Goal: Task Accomplishment & Management: Manage account settings

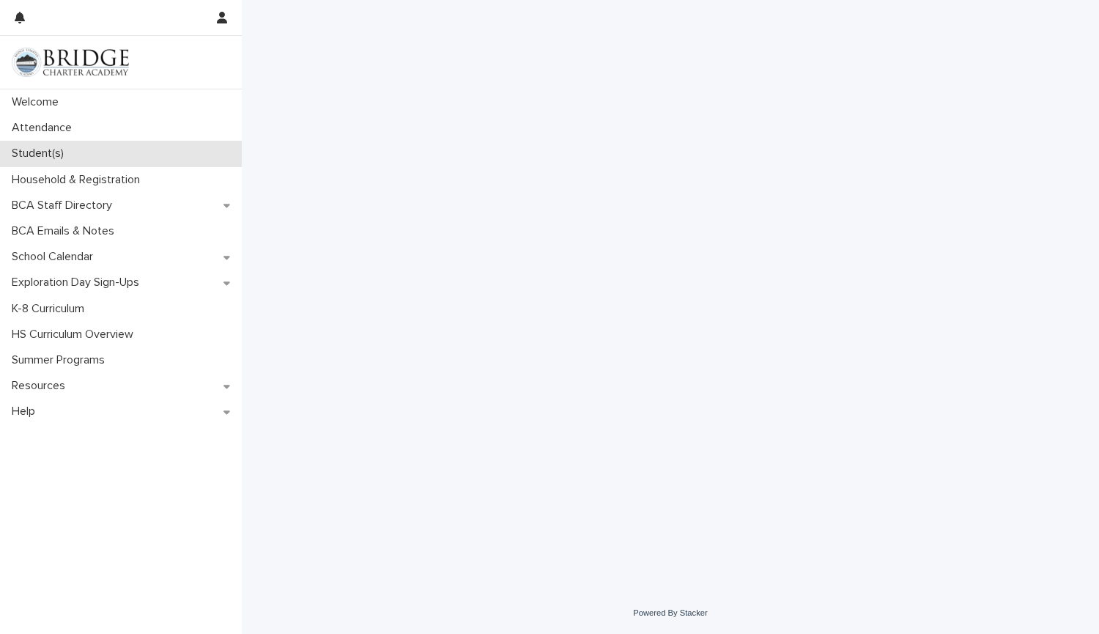
click at [58, 160] on p "Student(s)" at bounding box center [41, 154] width 70 height 14
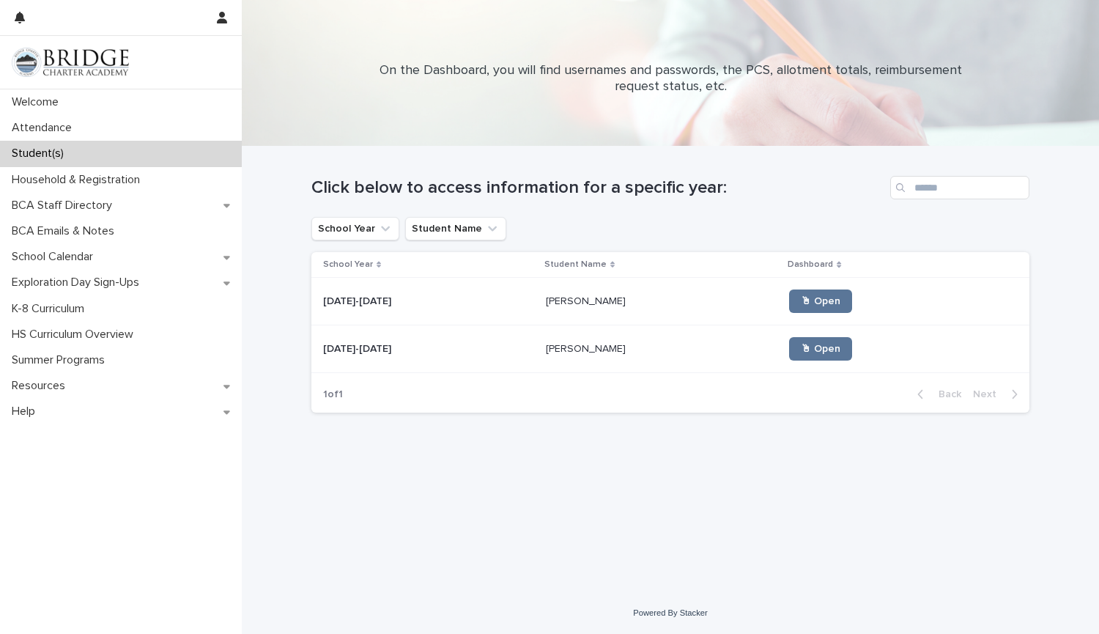
click at [502, 319] on td "2025-2026 2025-2026" at bounding box center [425, 302] width 229 height 48
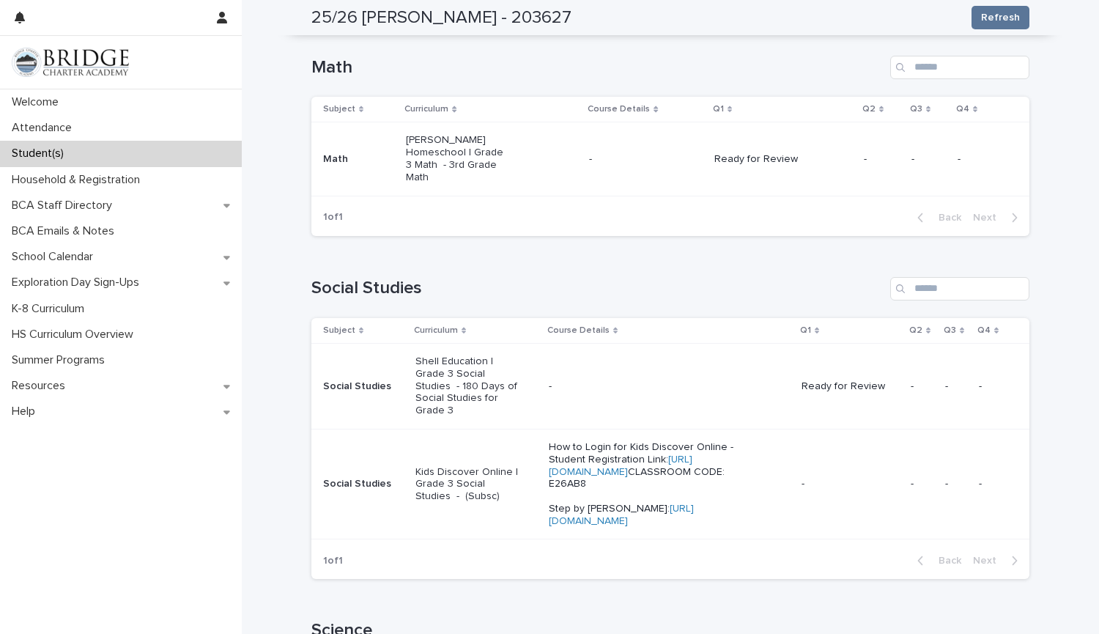
scroll to position [667, 0]
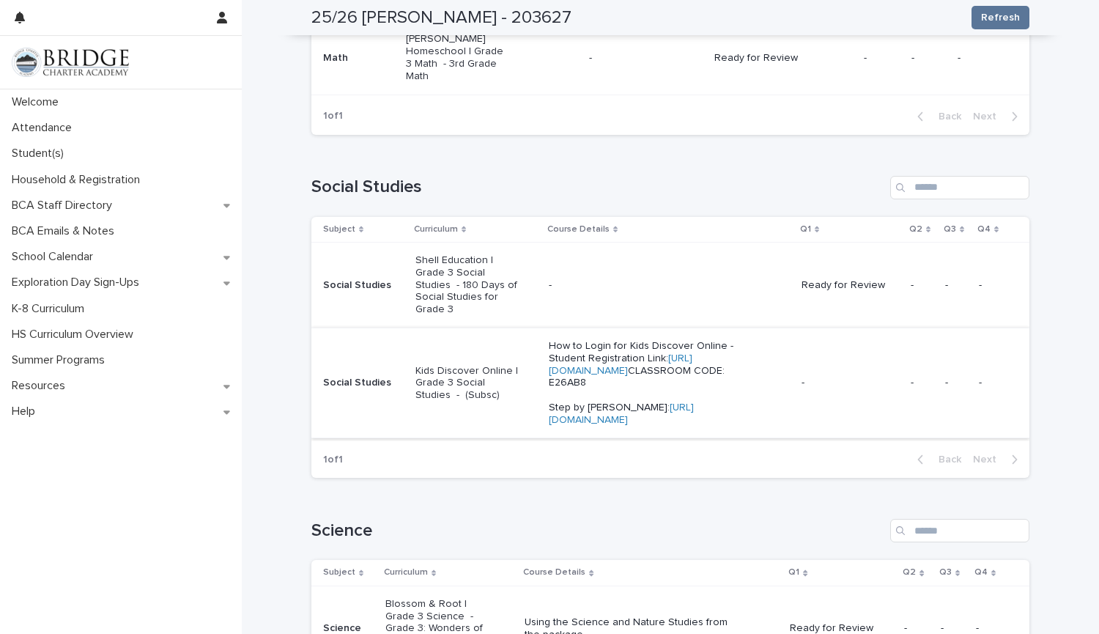
scroll to position [624, 0]
click at [570, 352] on link "https://online.kidsdiscover.com/signup/student?cc=E26AB8" at bounding box center [621, 362] width 144 height 23
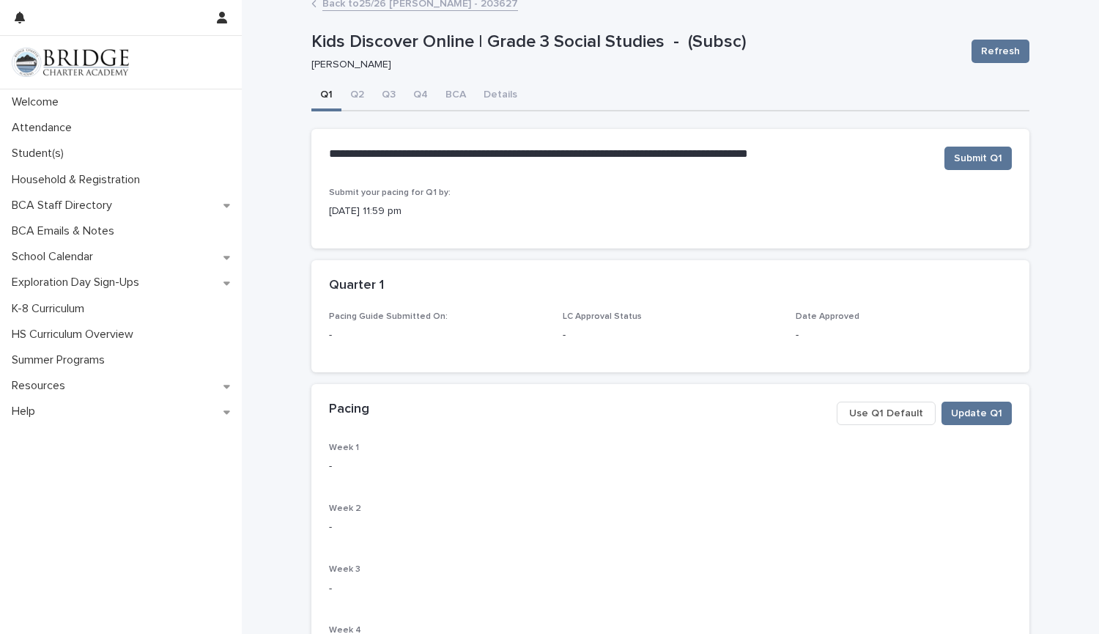
scroll to position [8, 0]
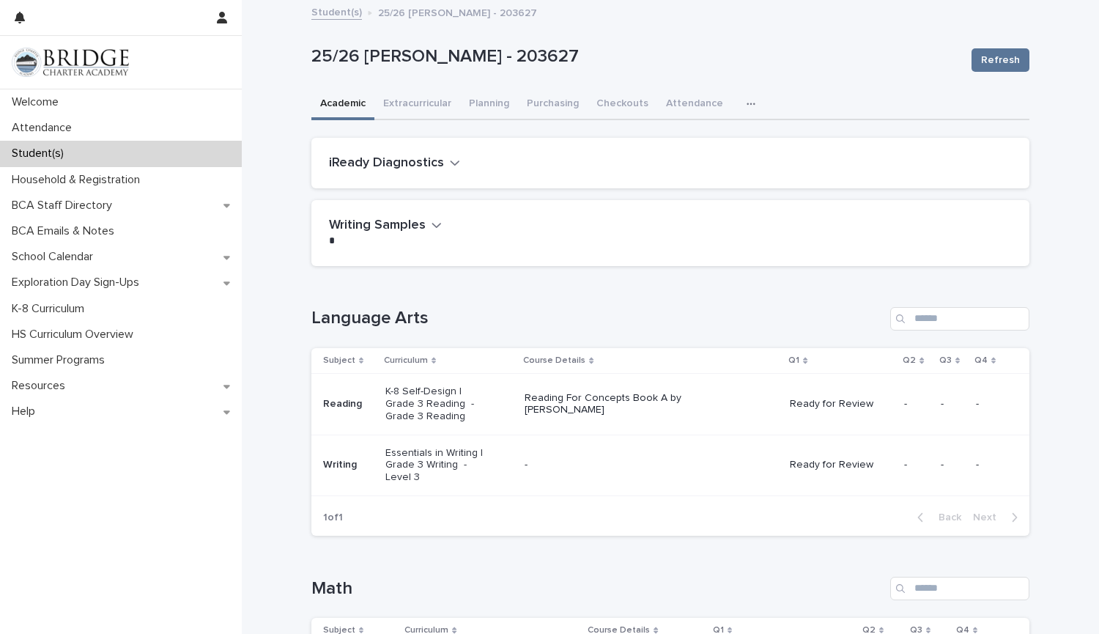
click at [746, 101] on icon "button" at bounding box center [750, 104] width 9 height 10
click at [694, 151] on button "General" at bounding box center [704, 142] width 97 height 22
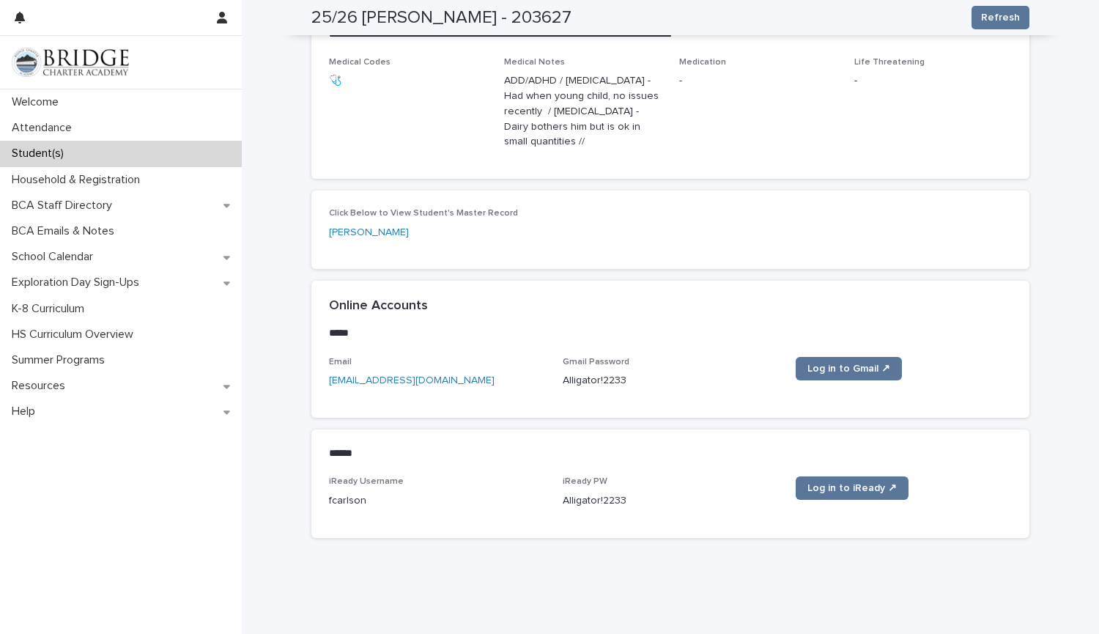
scroll to position [523, 0]
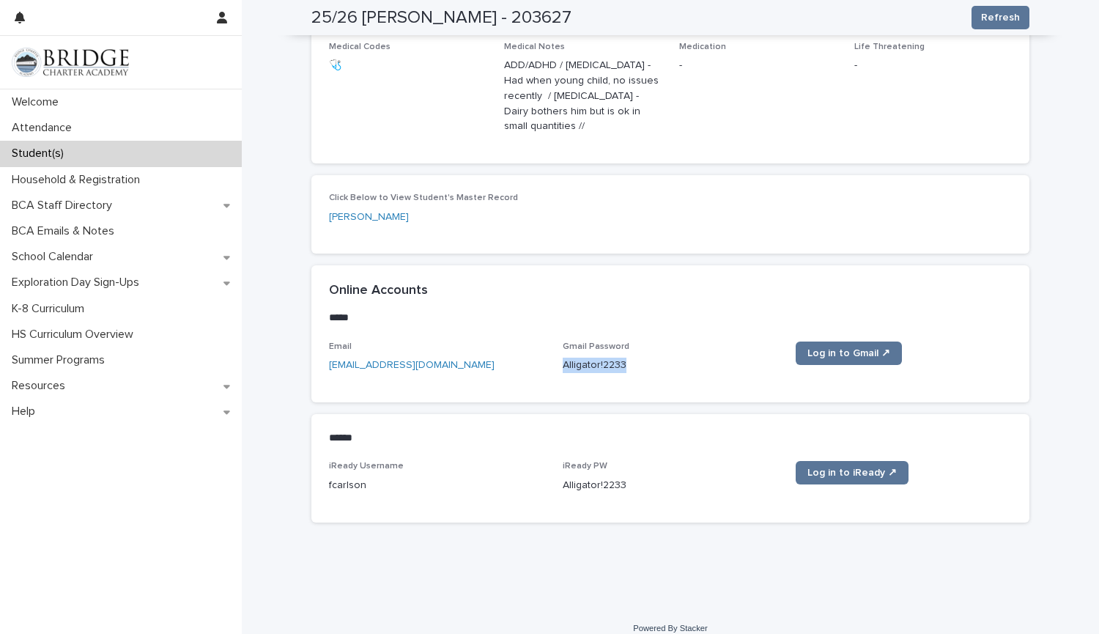
drag, startPoint x: 627, startPoint y: 346, endPoint x: 551, endPoint y: 363, distance: 78.0
click at [551, 363] on div "Email Fcarlson@bridgecharter.com Gmail Password Alligator!2233 Log in to Gmail ↗" at bounding box center [670, 362] width 683 height 43
copy p "Alligator!2233"
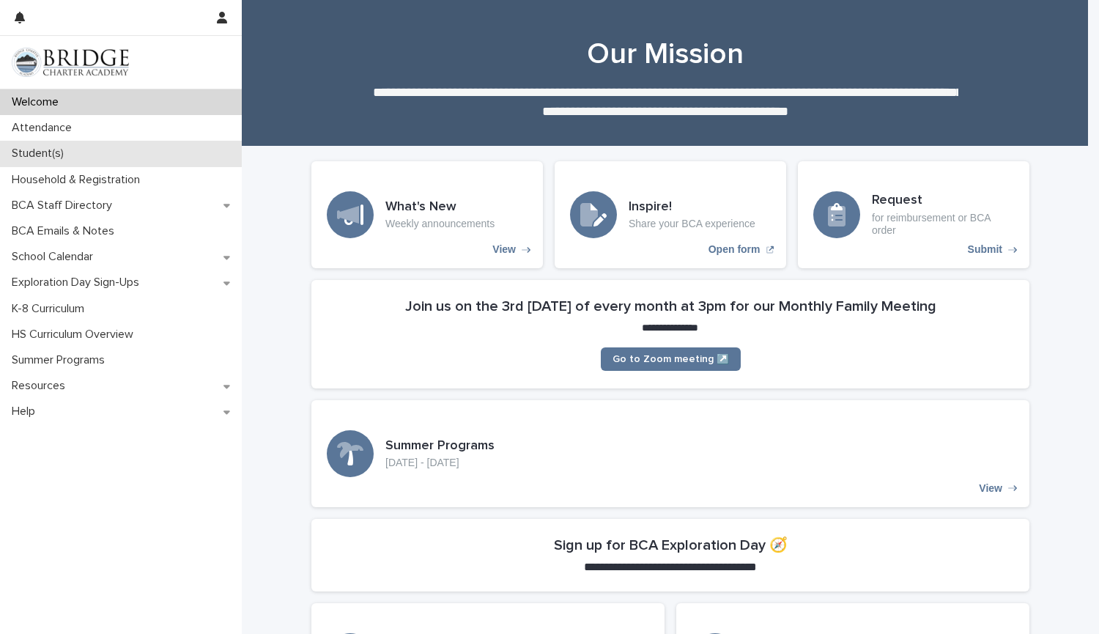
click at [48, 158] on p "Student(s)" at bounding box center [41, 154] width 70 height 14
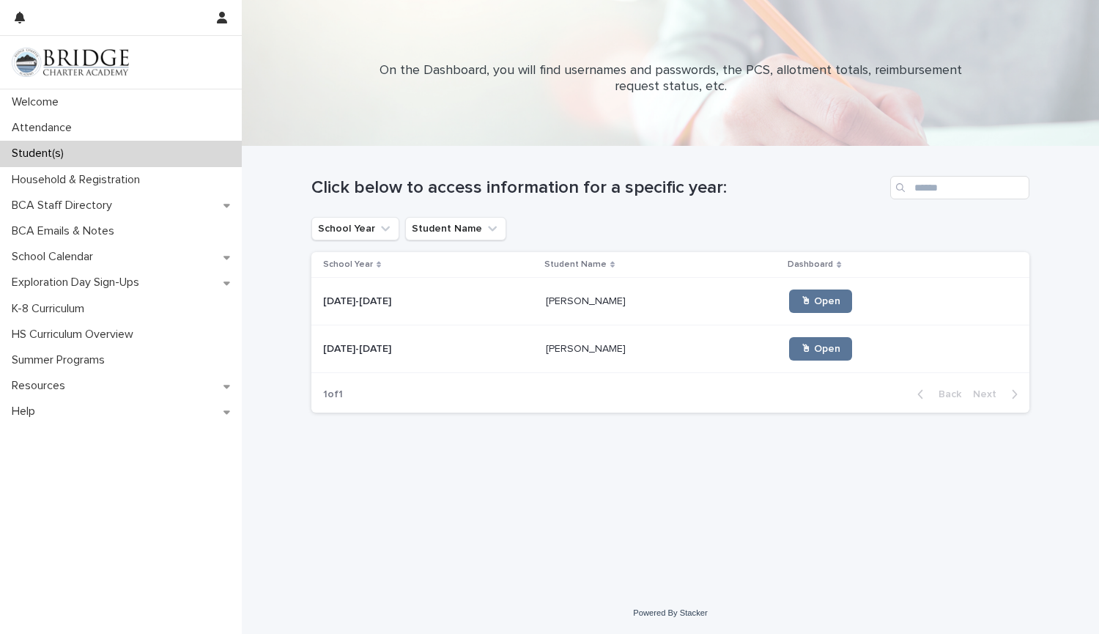
click at [610, 310] on div "Finn Carlson Finn Carlson" at bounding box center [662, 301] width 232 height 24
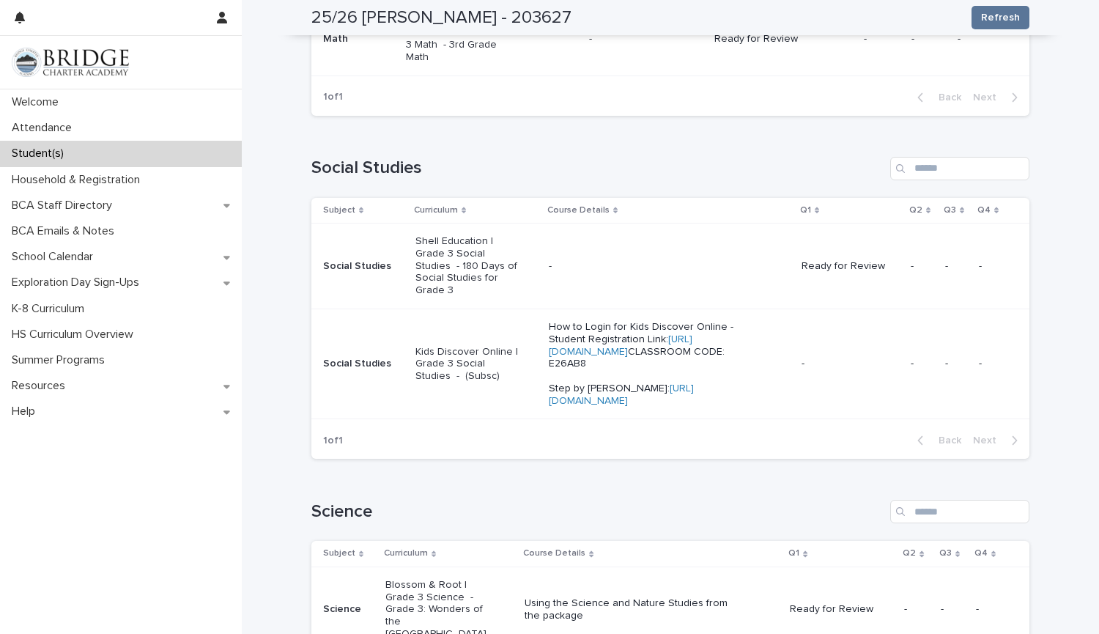
scroll to position [642, 0]
click at [601, 405] on link "https://scribehow.com/viewer/Create_a_Student_Account_on_Kids_Discover_using_Gm…" at bounding box center [621, 393] width 145 height 23
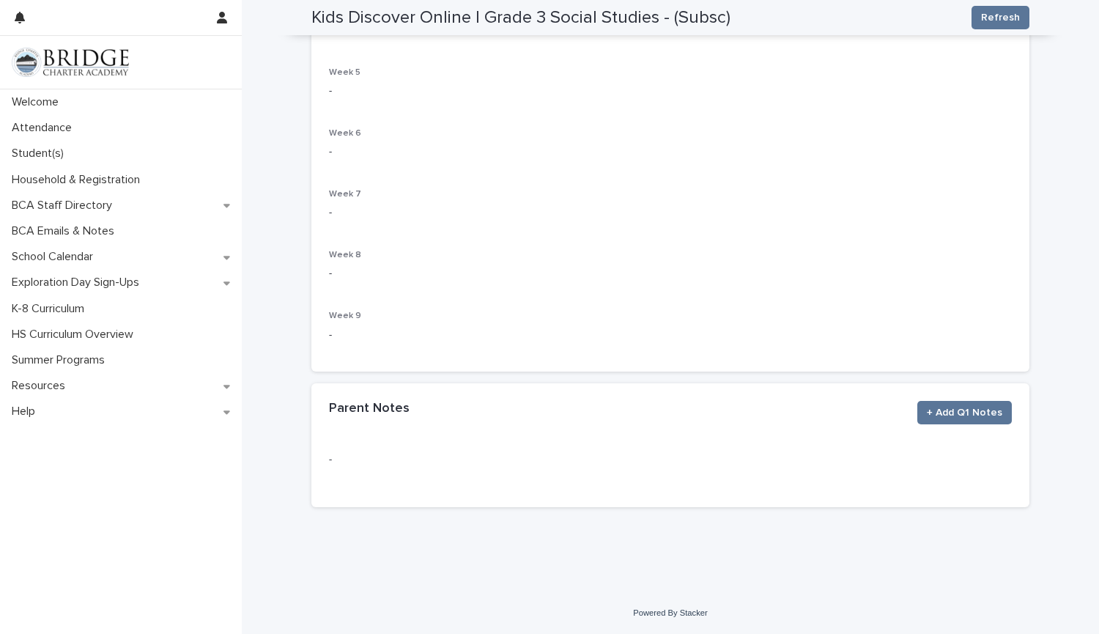
scroll to position [582, 0]
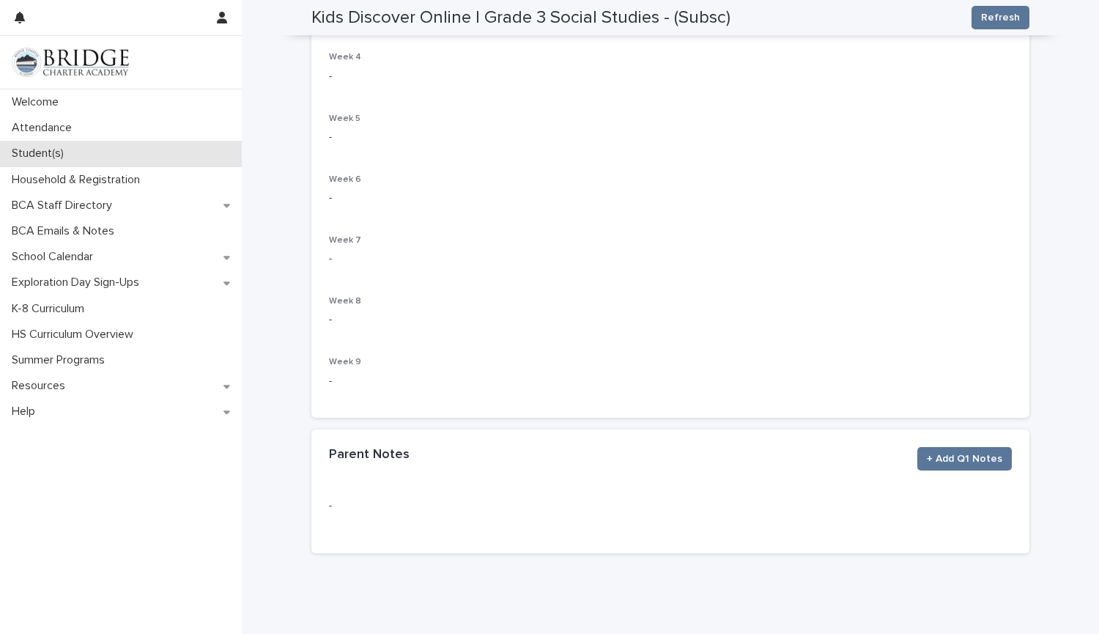
click at [53, 157] on p "Student(s)" at bounding box center [41, 154] width 70 height 14
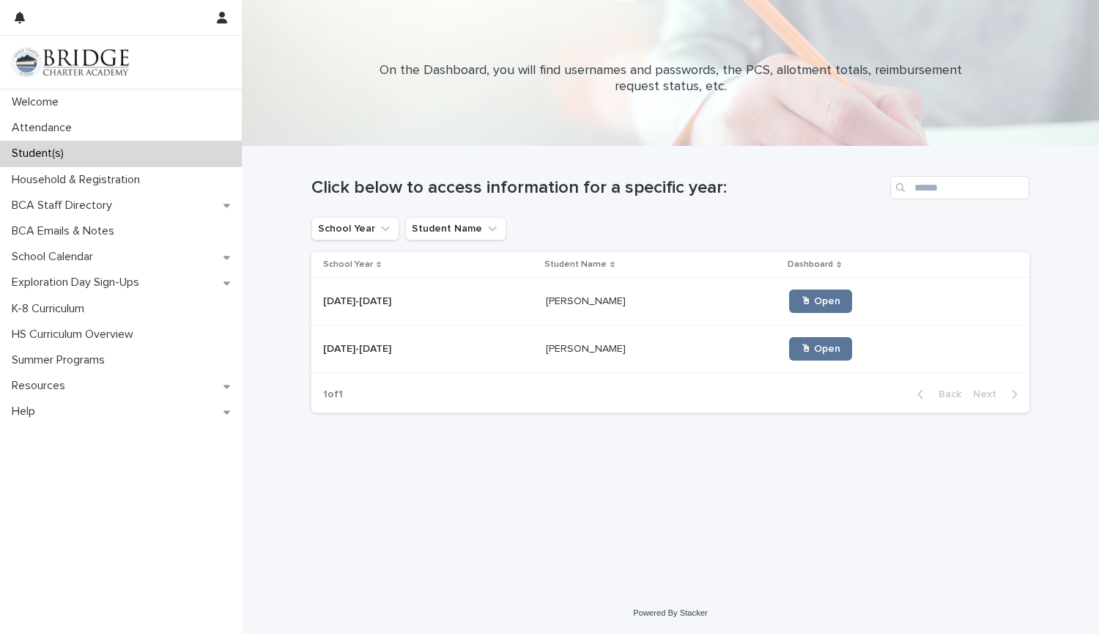
click at [393, 311] on div "2025-2026 2025-2026" at bounding box center [428, 301] width 211 height 24
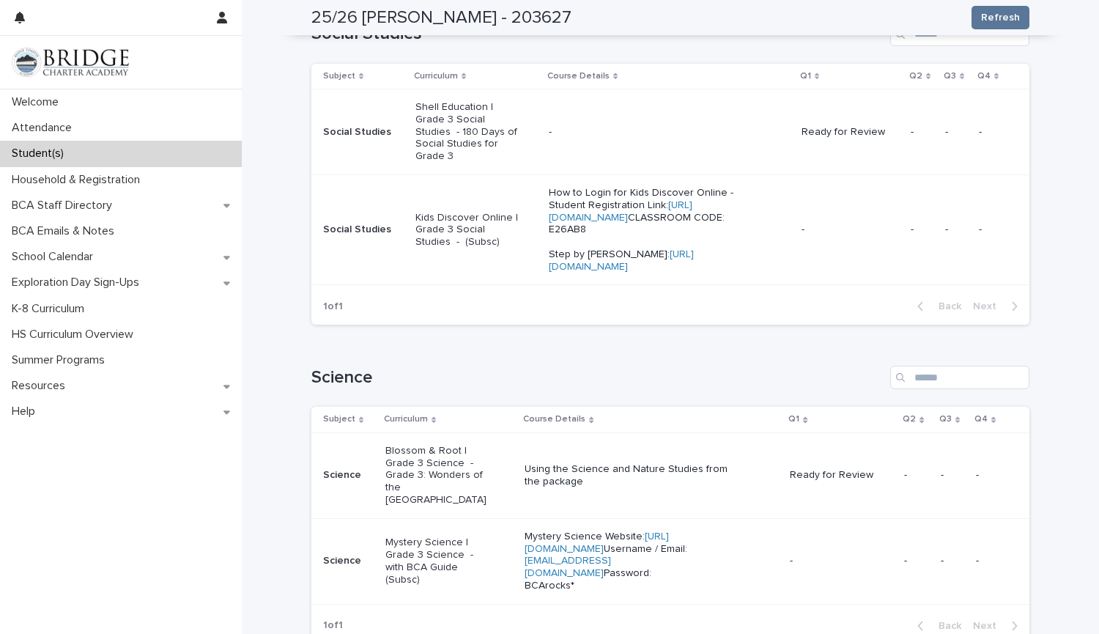
scroll to position [654, 0]
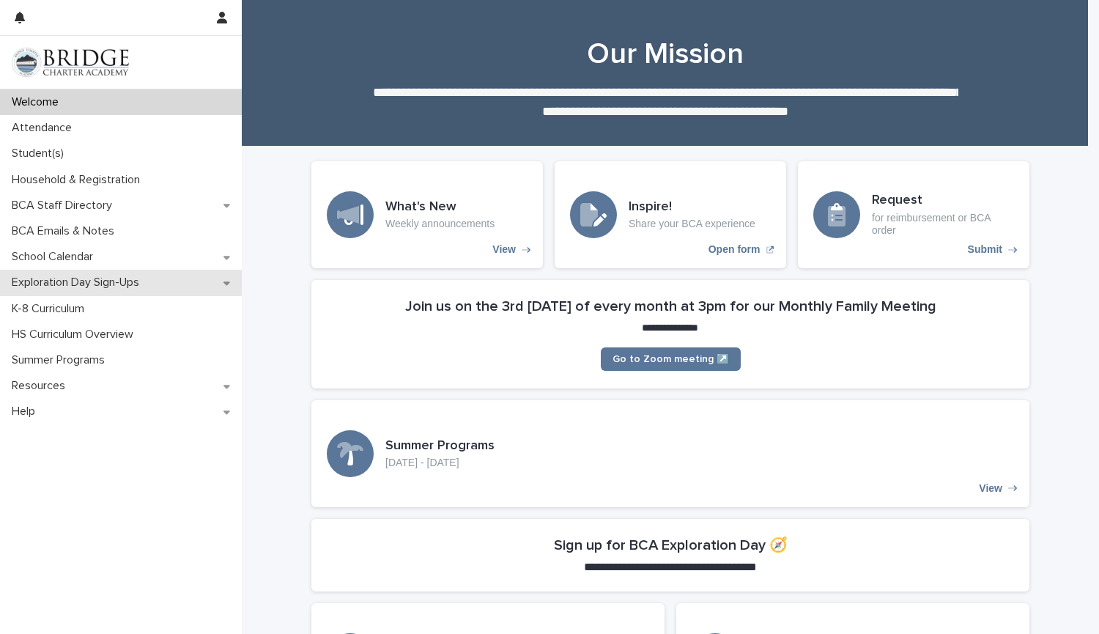
click at [97, 279] on p "Exploration Day Sign-Ups" at bounding box center [78, 282] width 145 height 14
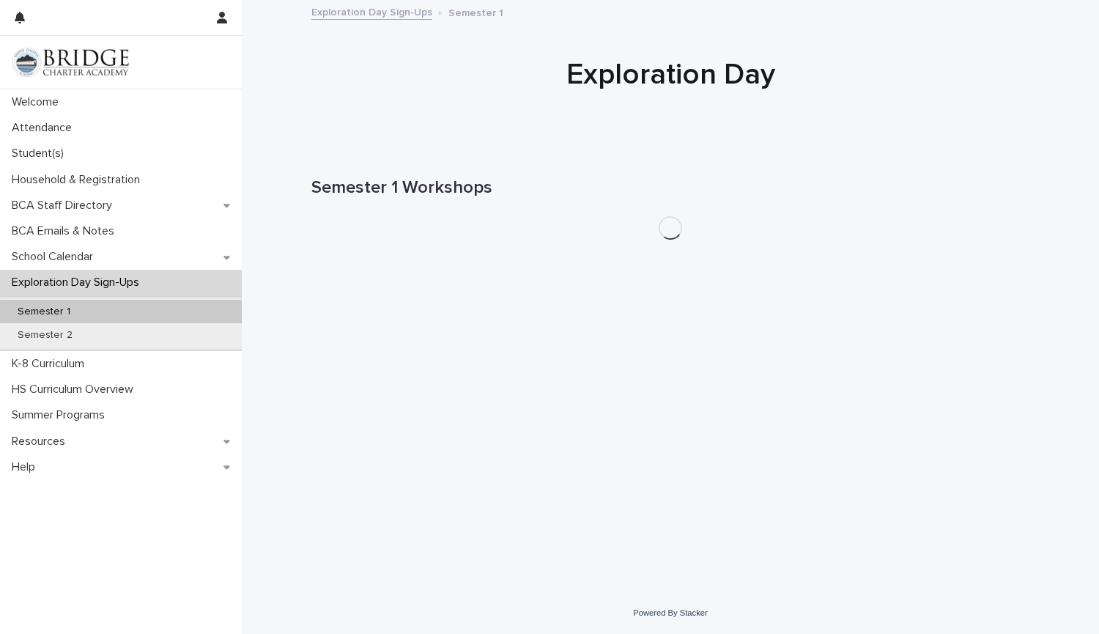
click at [97, 279] on p "Exploration Day Sign-Ups" at bounding box center [78, 282] width 145 height 14
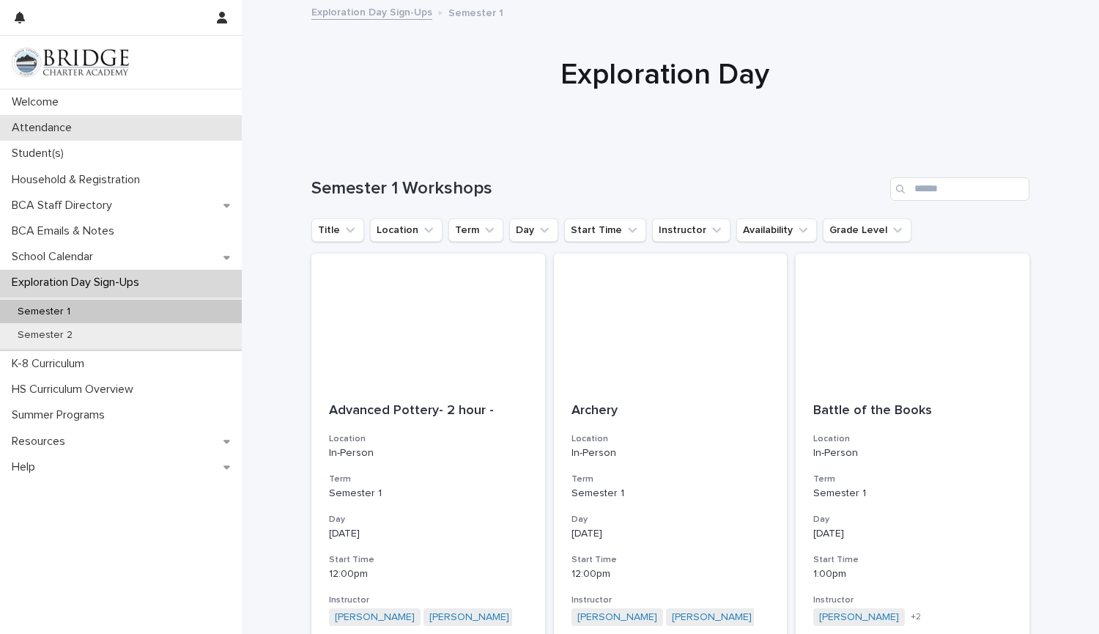
click at [64, 136] on div "Attendance" at bounding box center [121, 128] width 242 height 26
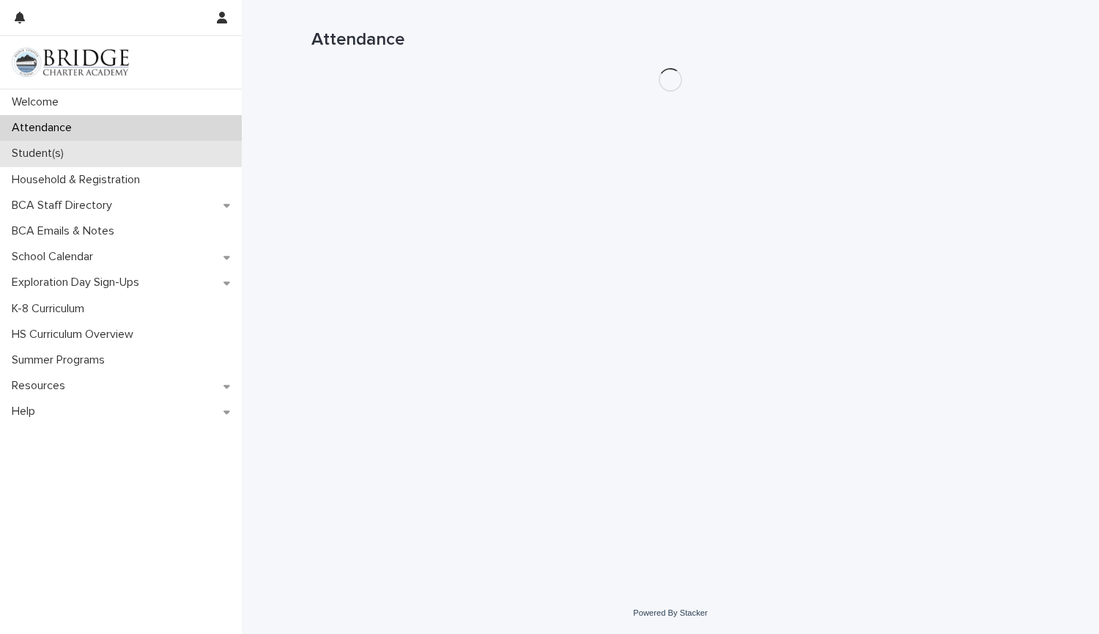
click at [56, 153] on p "Student(s)" at bounding box center [41, 154] width 70 height 14
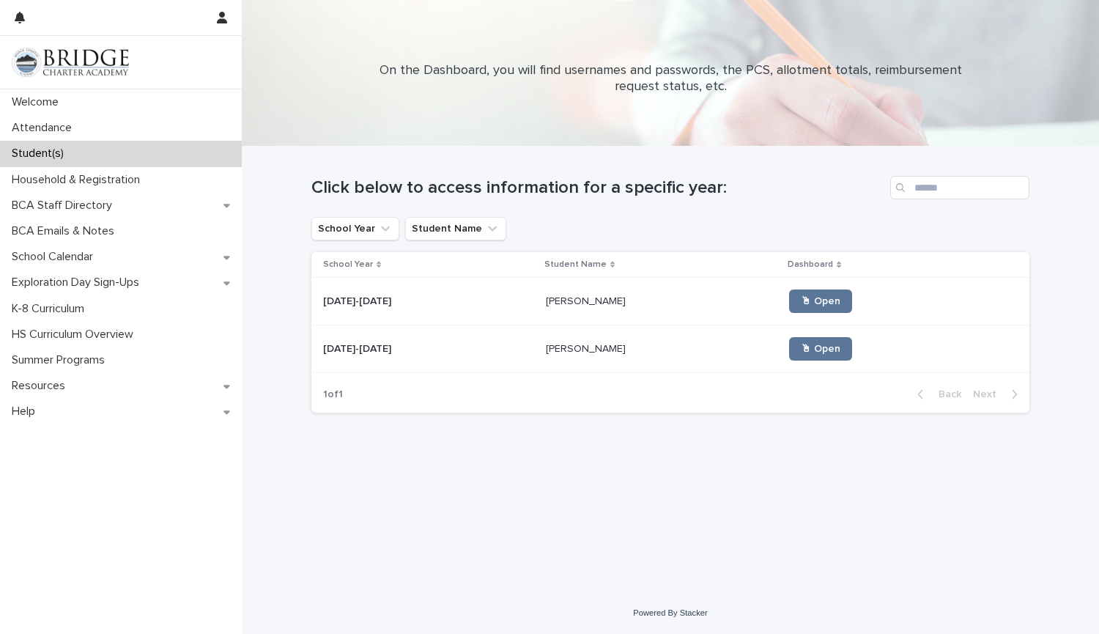
click at [570, 306] on p "[PERSON_NAME]" at bounding box center [587, 299] width 83 height 15
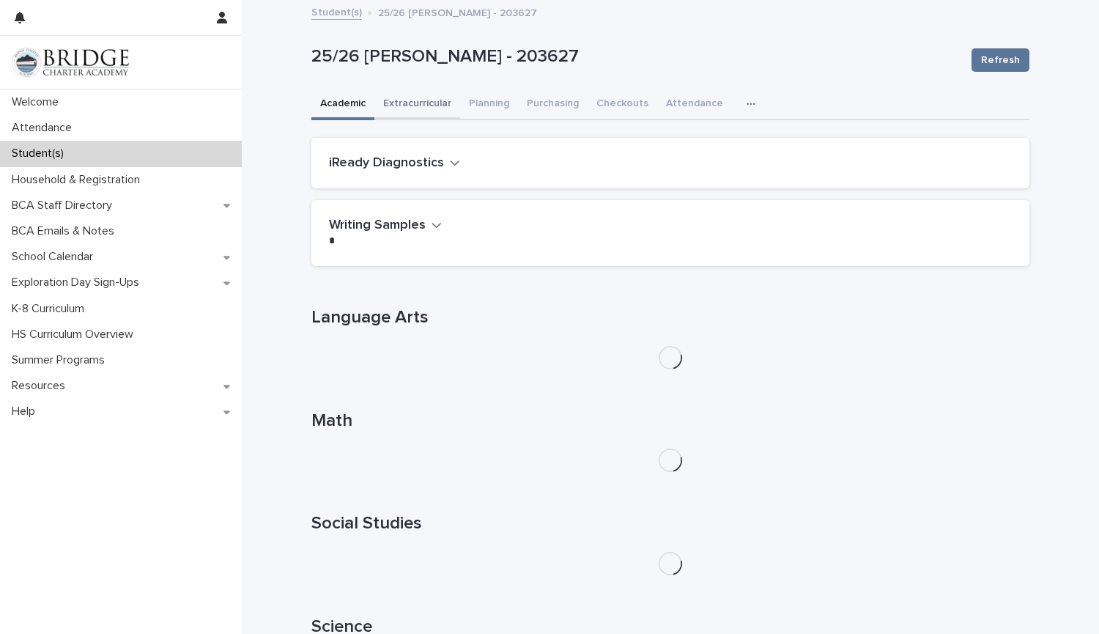
click at [413, 103] on button "Extracurricular" at bounding box center [417, 104] width 86 height 31
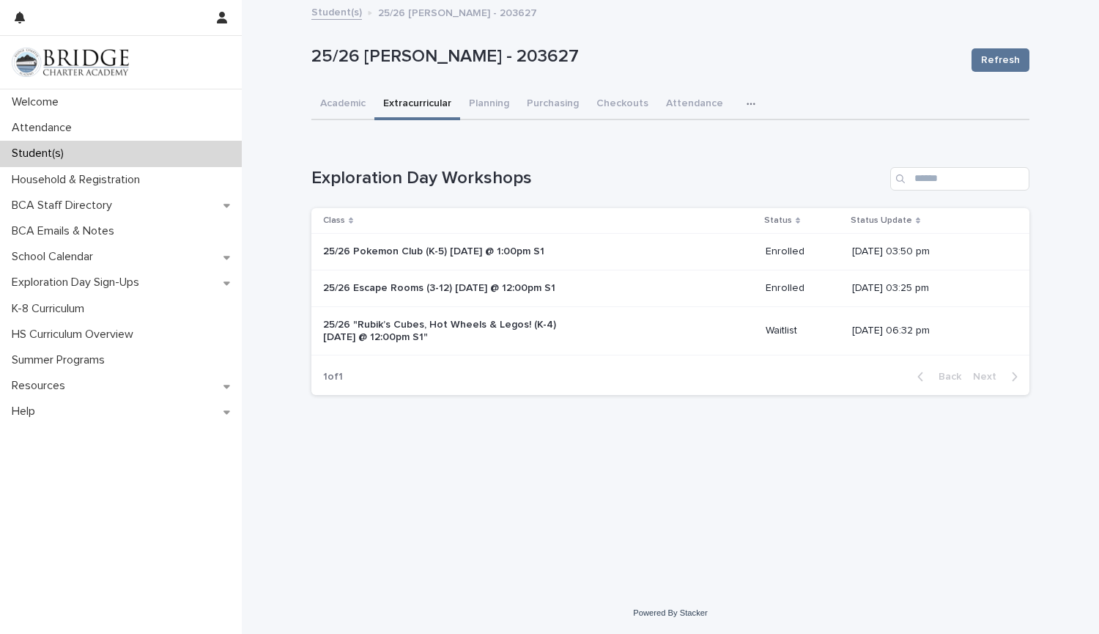
click at [158, 157] on div "Student(s)" at bounding box center [121, 154] width 242 height 26
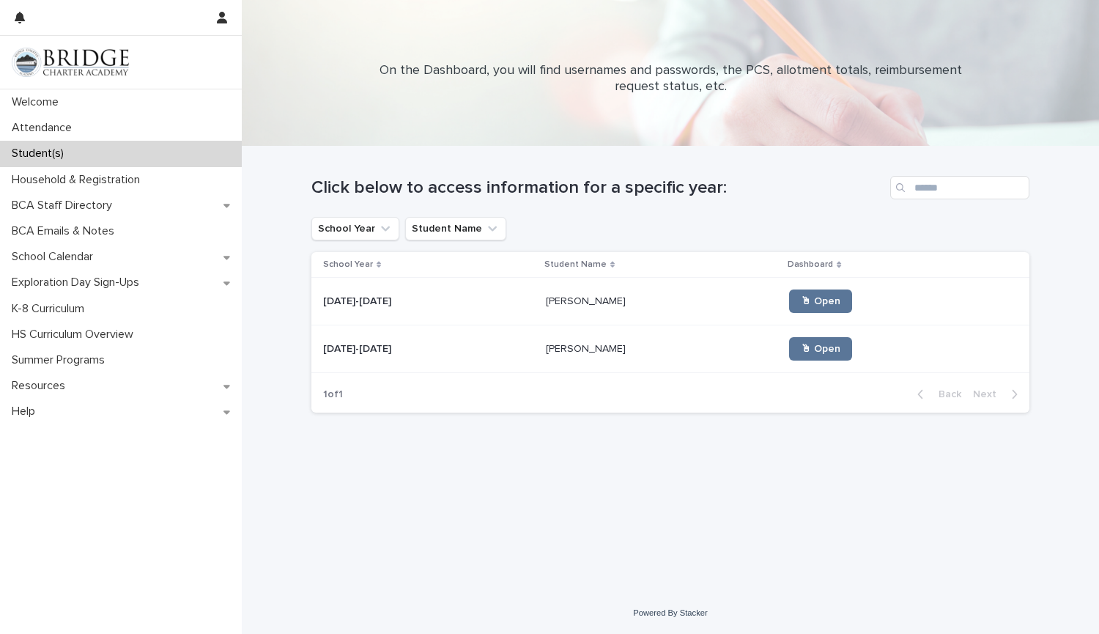
click at [554, 341] on p "[PERSON_NAME]" at bounding box center [587, 347] width 83 height 15
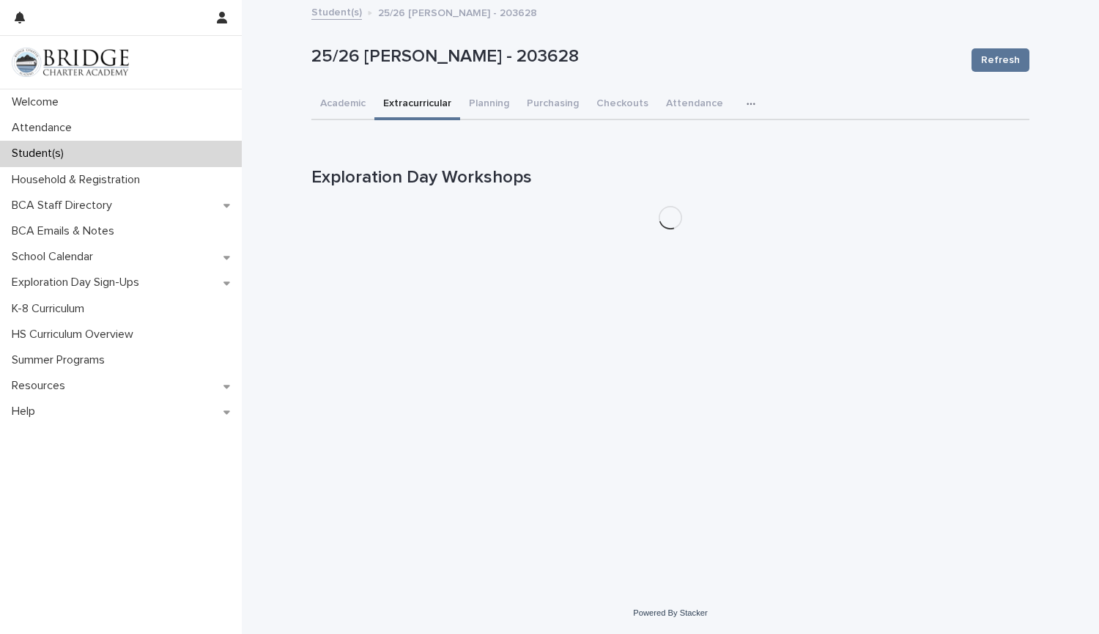
click at [430, 105] on button "Extracurricular" at bounding box center [417, 104] width 86 height 31
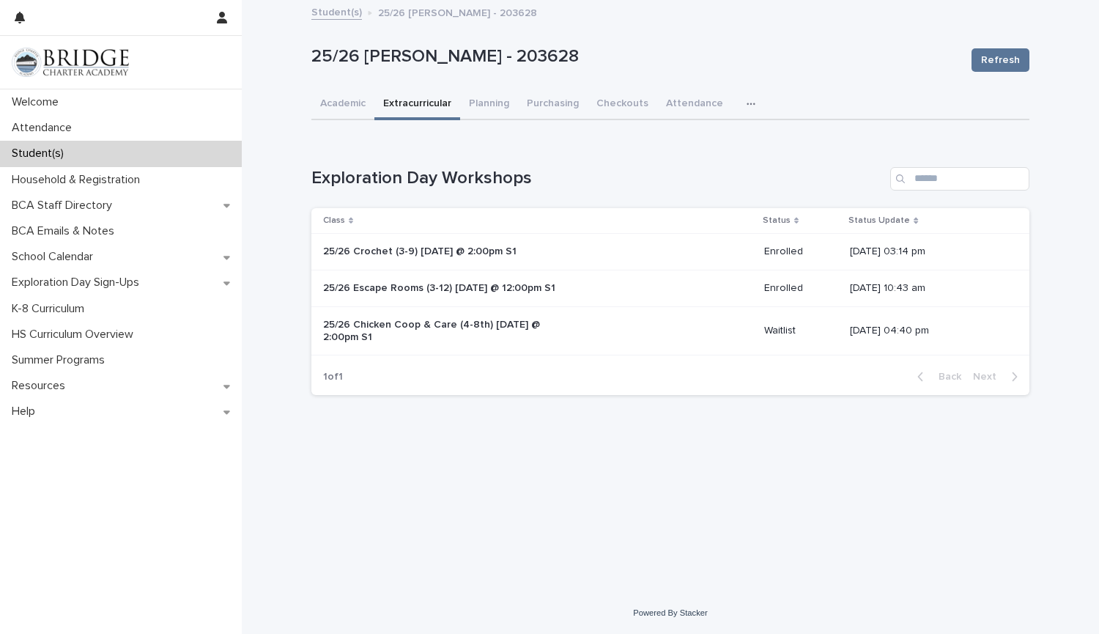
click at [738, 328] on td "25/26 Chicken Coop & Care (4-8th) Monday @ 2:00pm S1" at bounding box center [534, 330] width 447 height 49
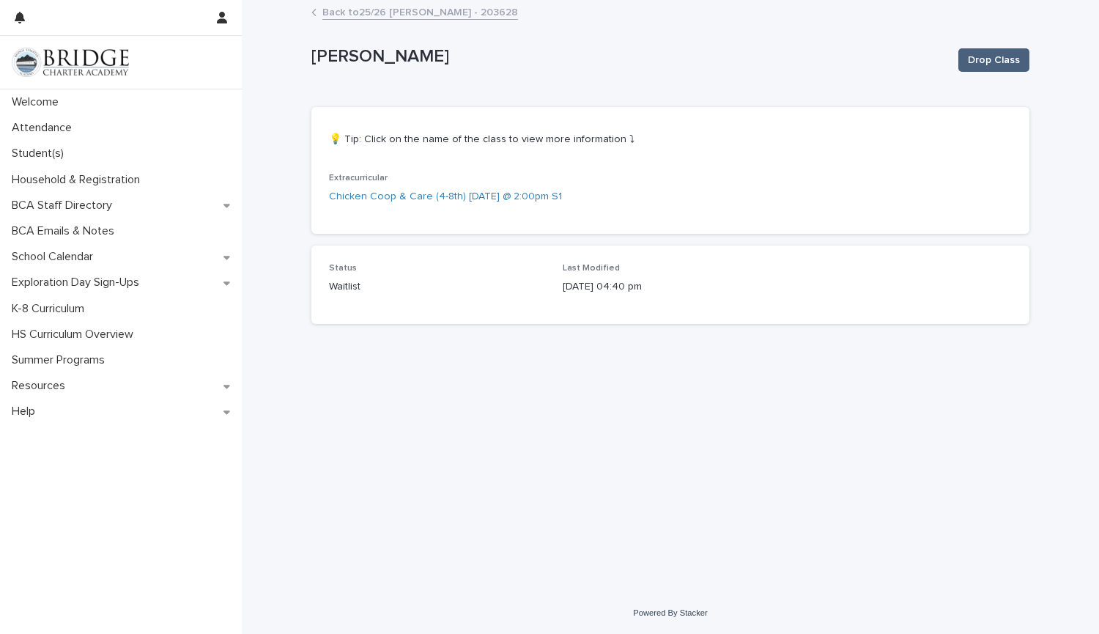
click at [1002, 62] on span "Drop Class" at bounding box center [994, 60] width 52 height 15
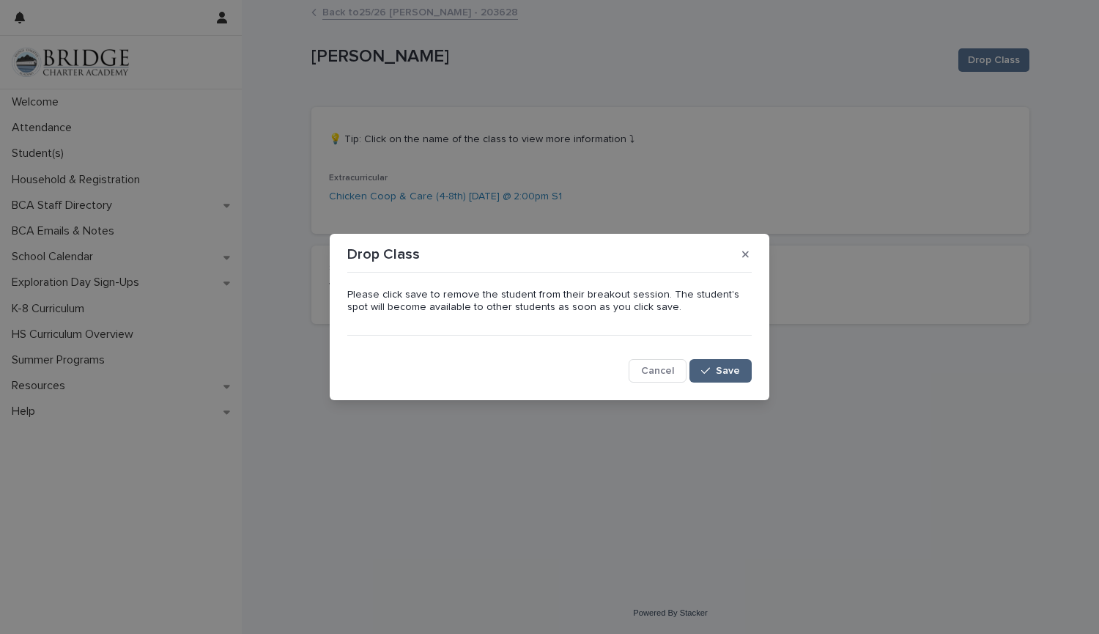
click at [731, 368] on span "Save" at bounding box center [728, 371] width 24 height 10
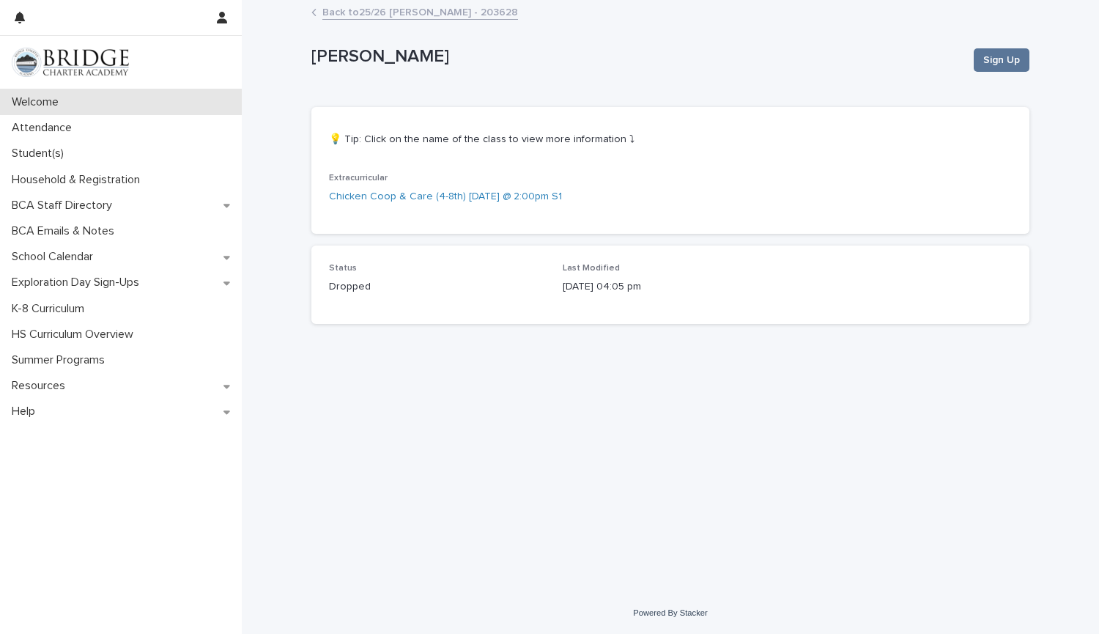
click at [47, 104] on p "Welcome" at bounding box center [38, 102] width 64 height 14
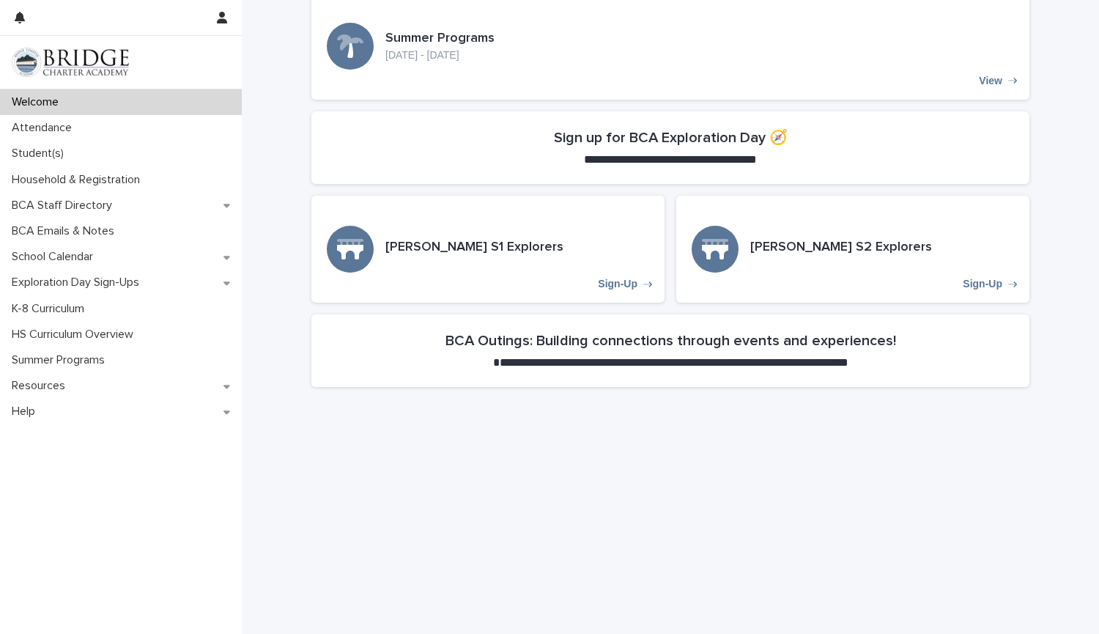
scroll to position [409, 0]
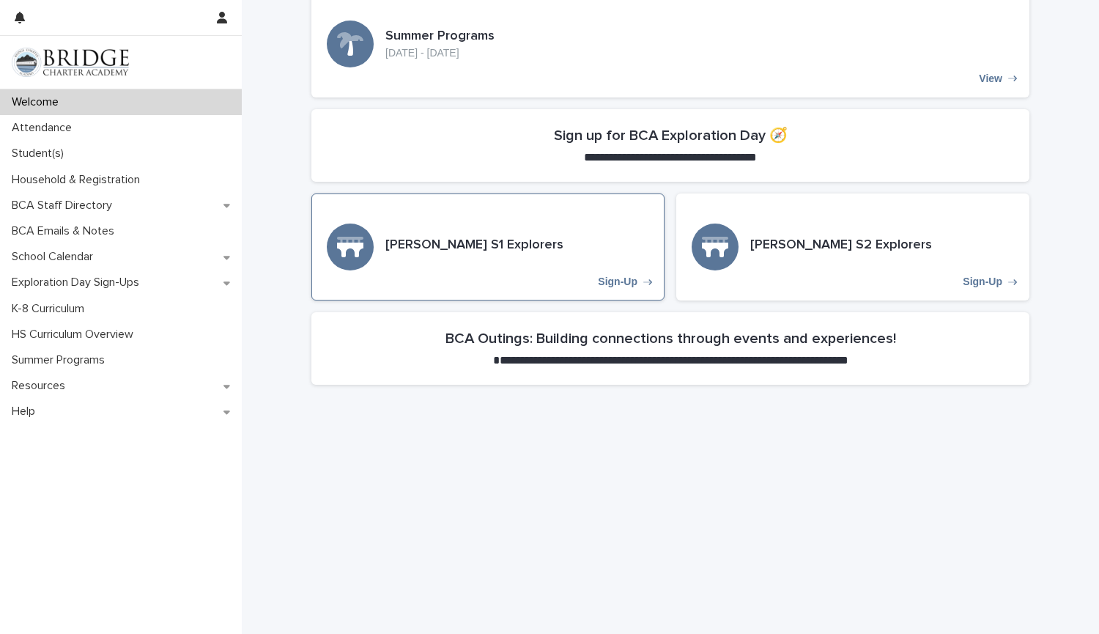
click at [511, 259] on div "Lowell S1 Explorers Sign-Up" at bounding box center [487, 246] width 353 height 107
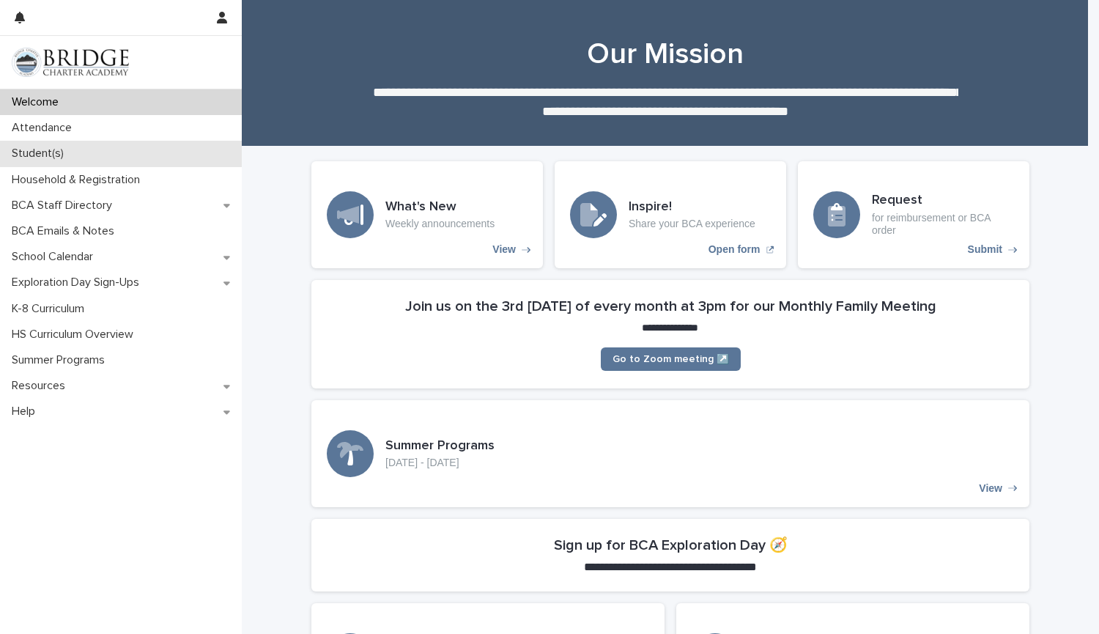
click at [74, 155] on p "Student(s)" at bounding box center [41, 154] width 70 height 14
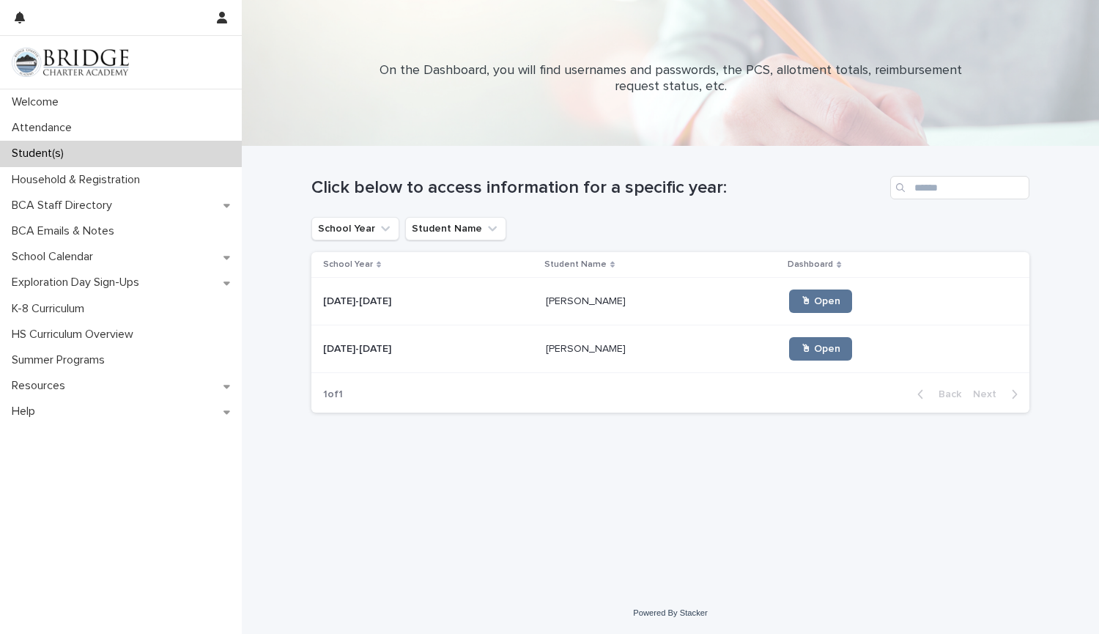
click at [570, 300] on p "[PERSON_NAME]" at bounding box center [587, 299] width 83 height 15
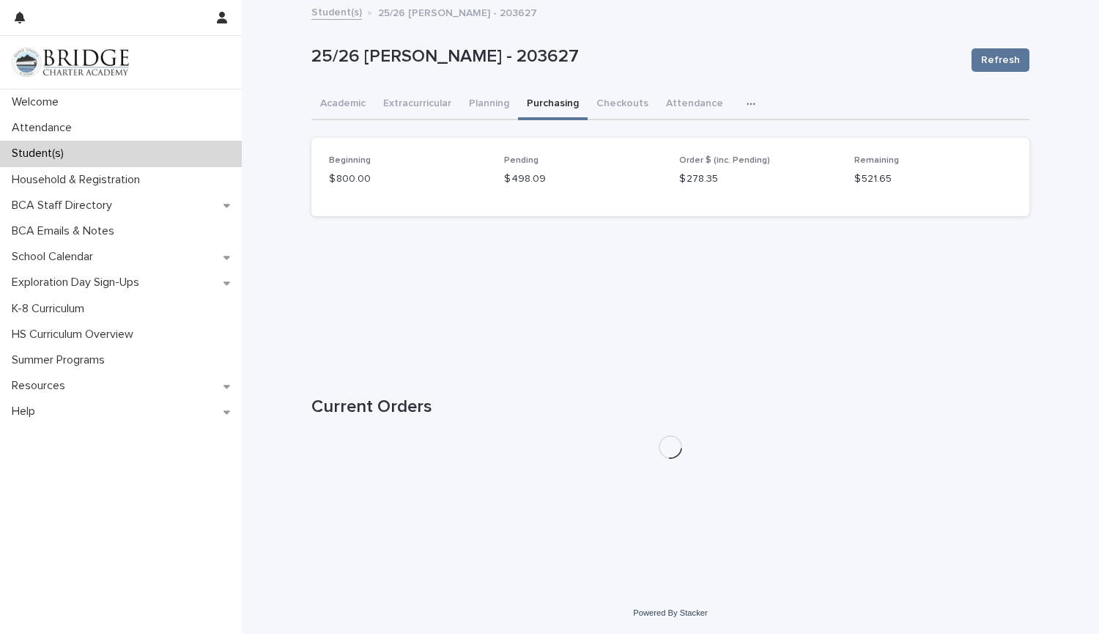
click at [543, 101] on button "Purchasing" at bounding box center [553, 104] width 70 height 31
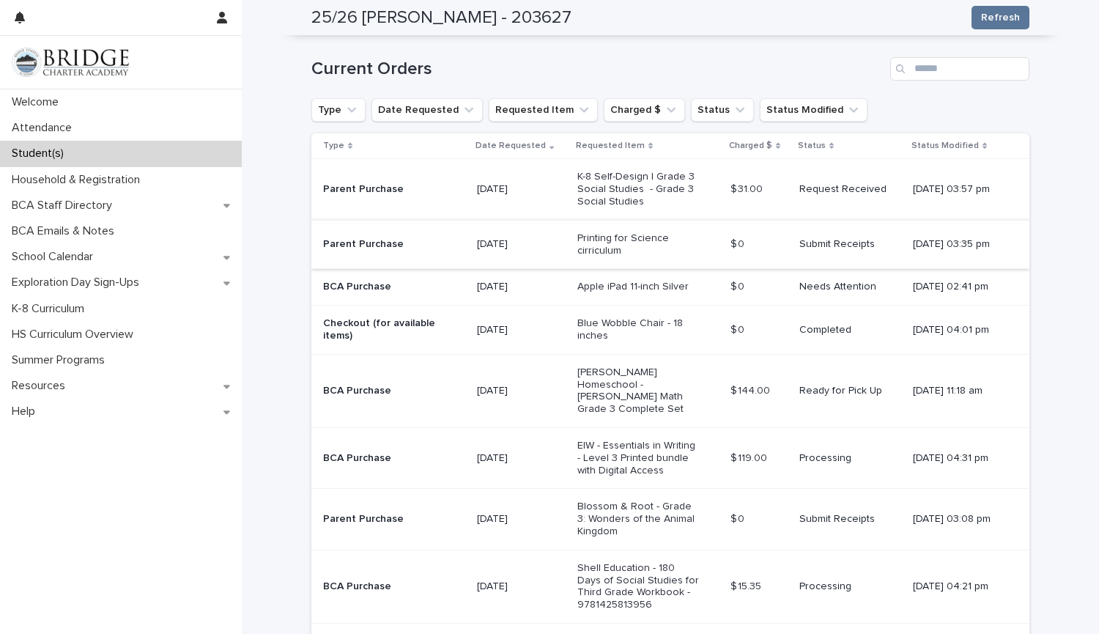
scroll to position [340, 0]
click at [533, 286] on p "09/02/2025" at bounding box center [521, 286] width 89 height 12
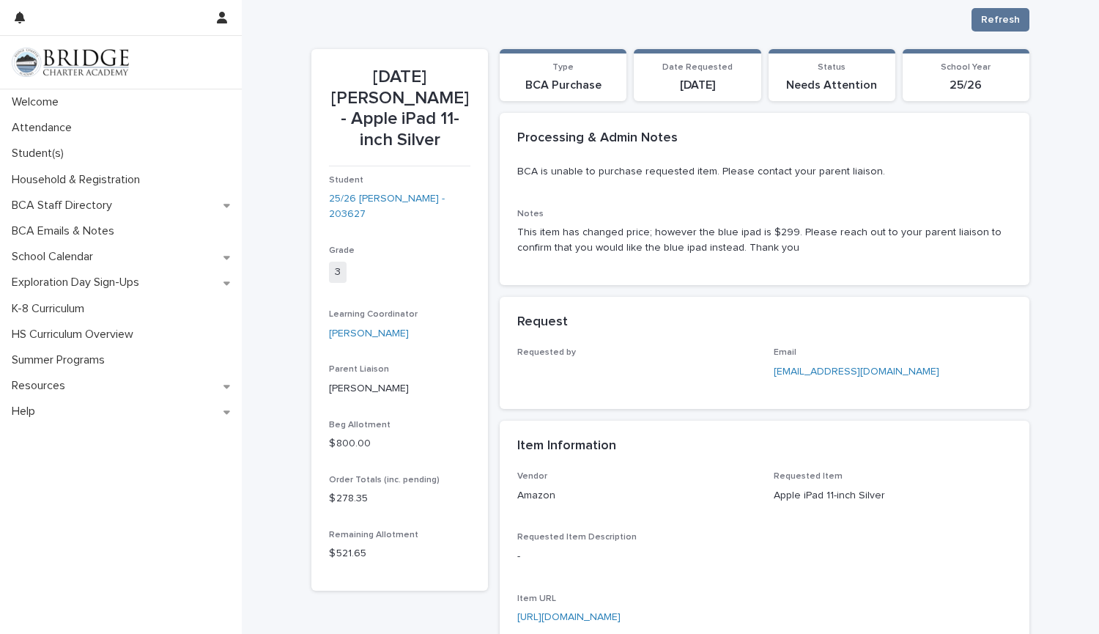
scroll to position [28, 0]
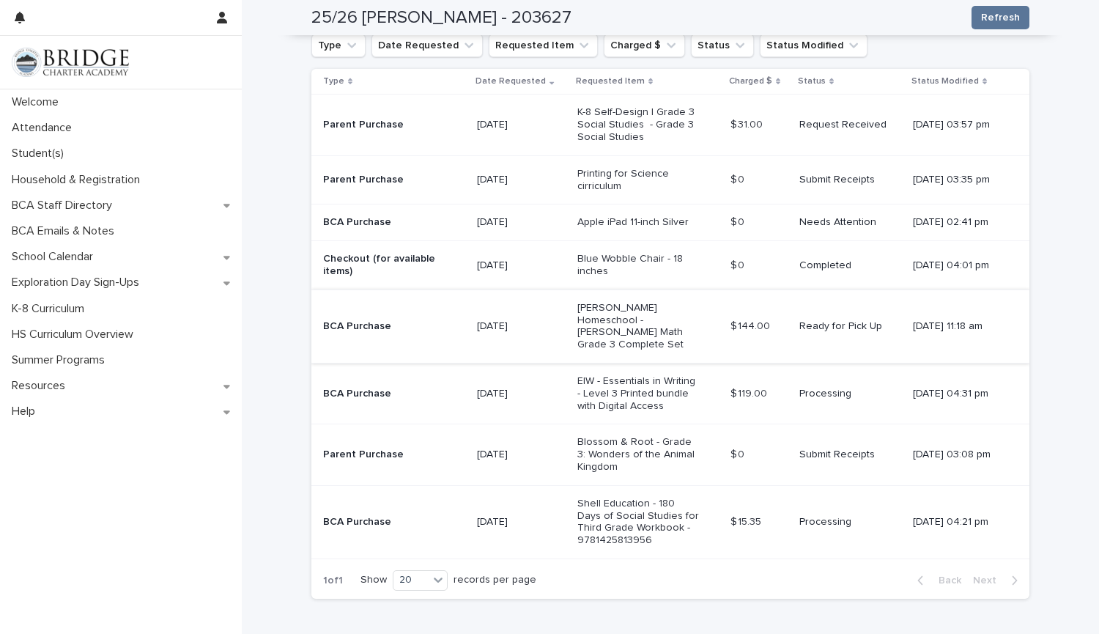
scroll to position [410, 0]
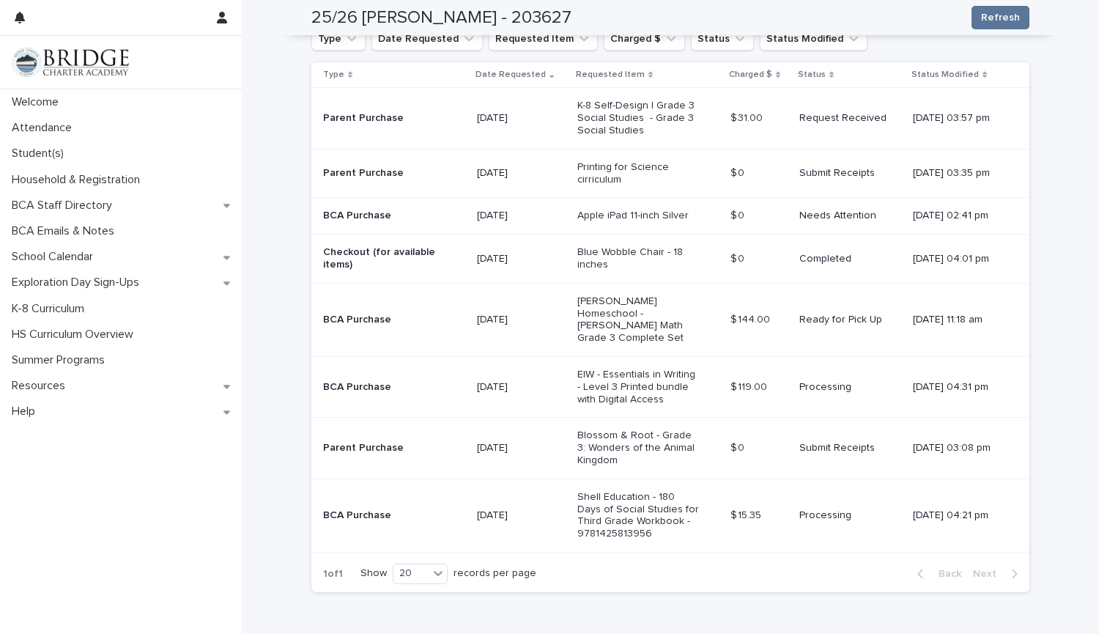
click at [644, 437] on p "Blossom & Root - Grade 3: Wonders of the Animal Kingdom" at bounding box center [638, 447] width 122 height 37
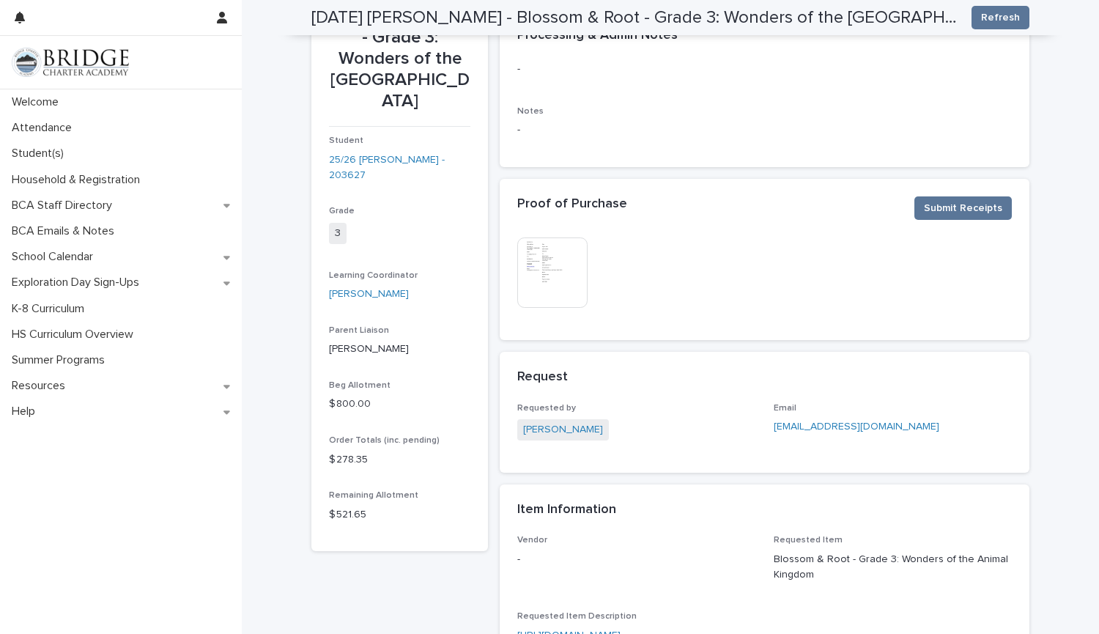
scroll to position [130, 0]
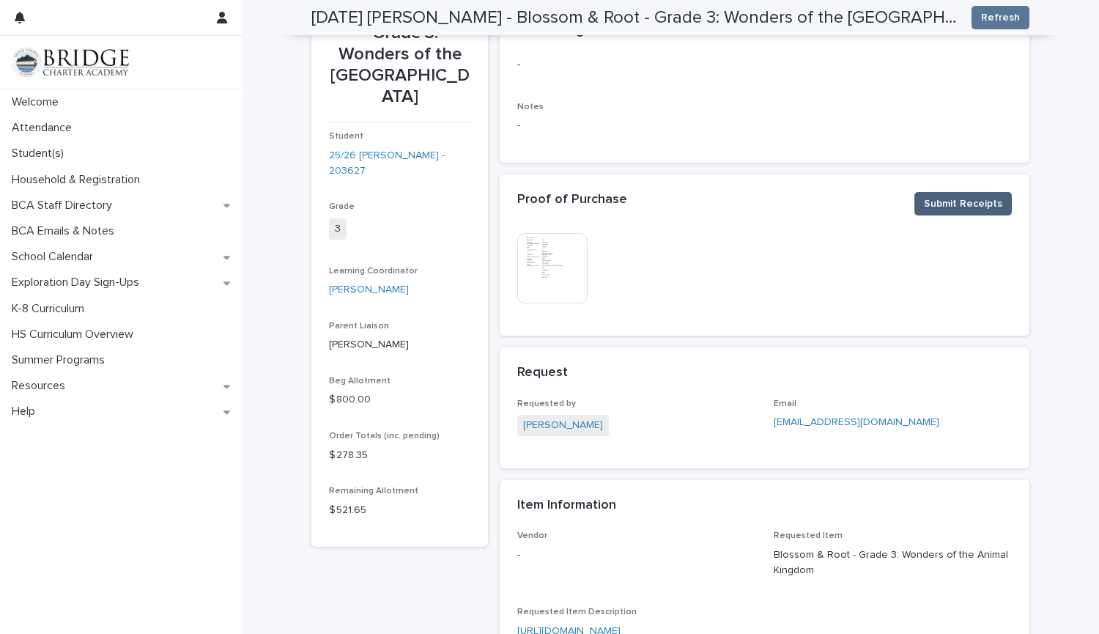
click at [960, 199] on span "Submit Receipts" at bounding box center [963, 203] width 78 height 15
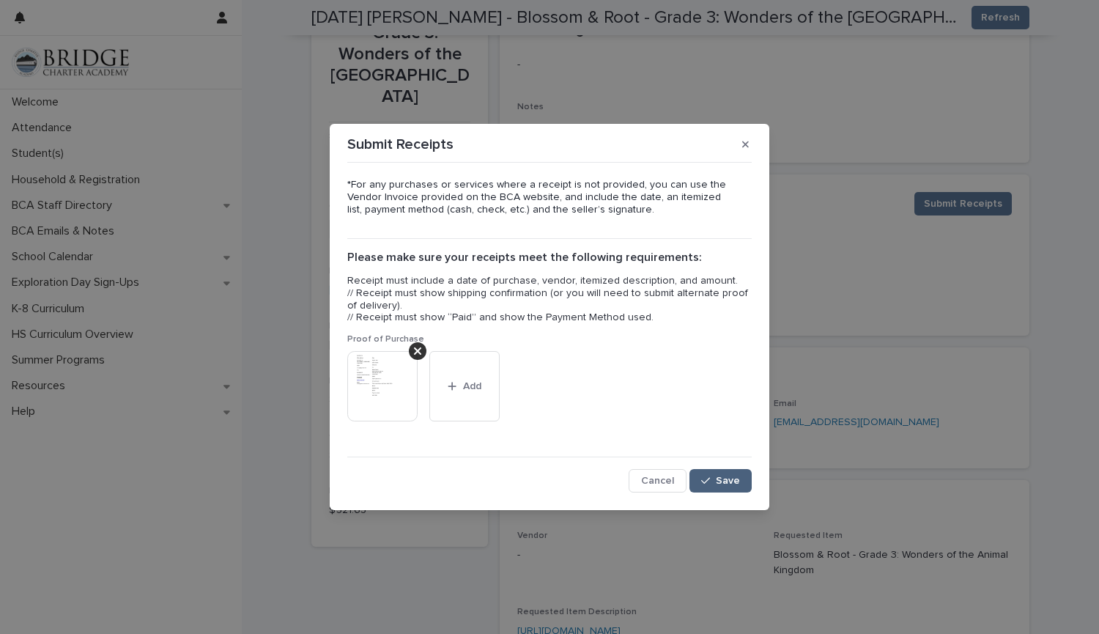
click at [724, 483] on span "Save" at bounding box center [728, 480] width 24 height 10
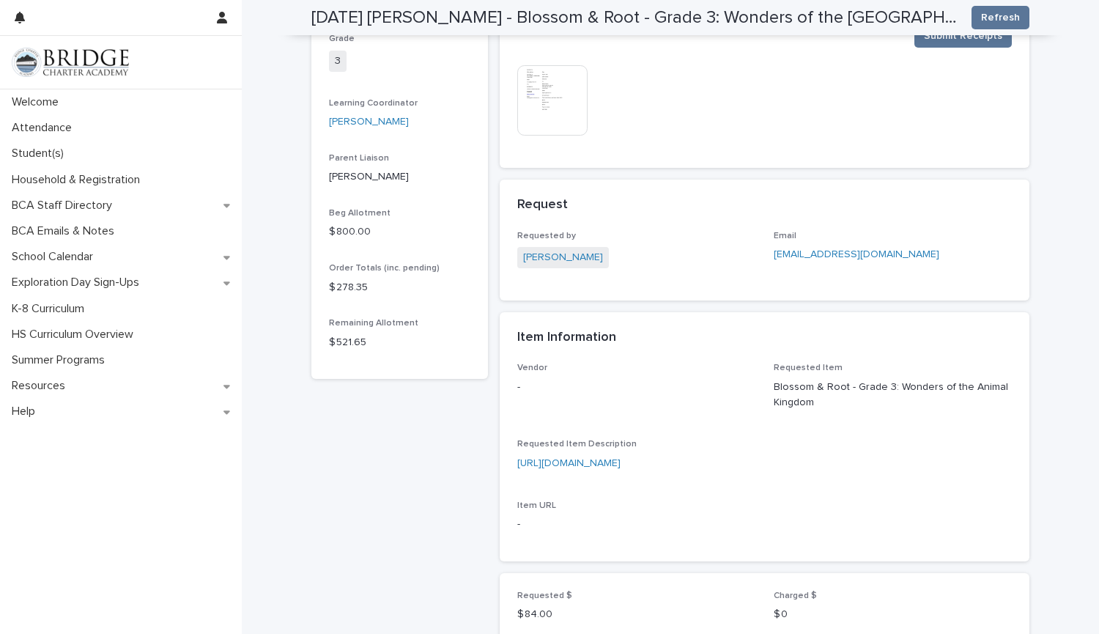
scroll to position [441, 0]
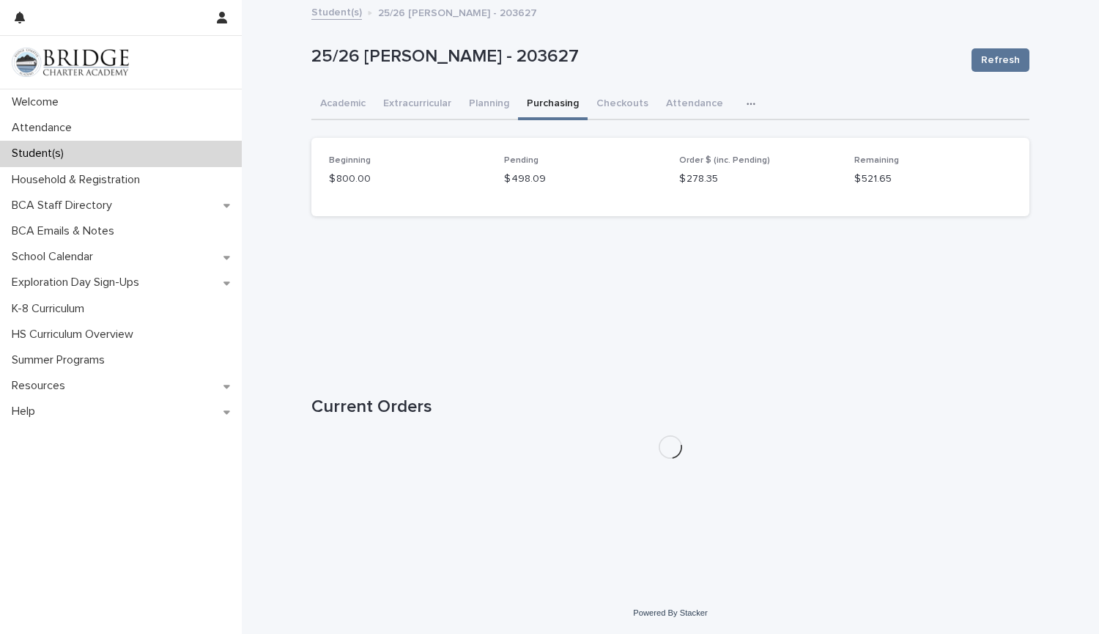
click at [346, 11] on link "Student(s)" at bounding box center [336, 11] width 51 height 17
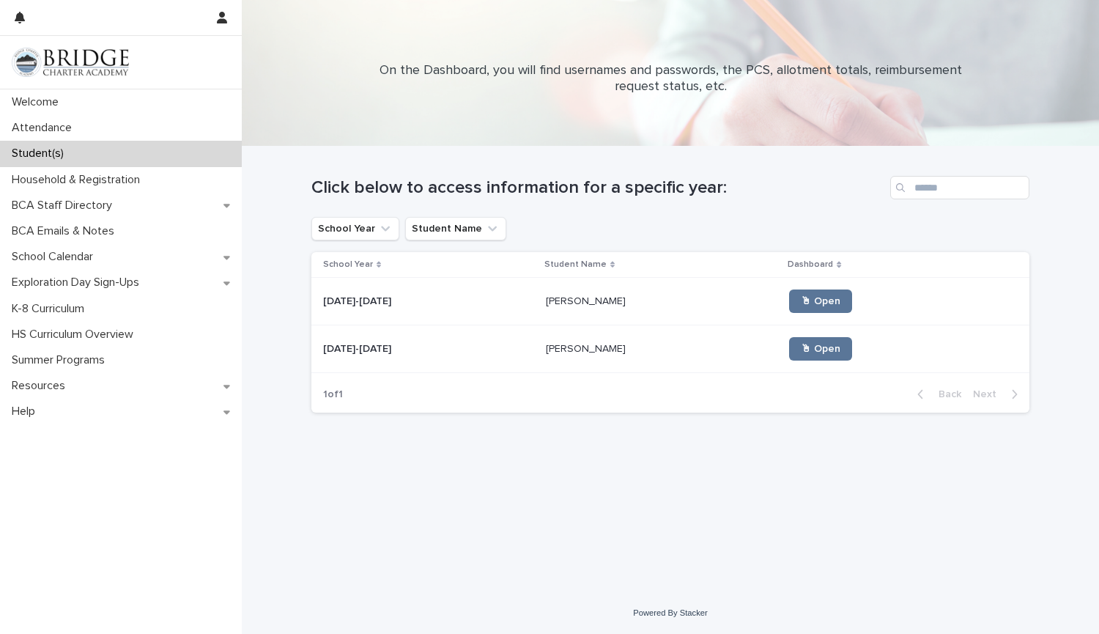
click at [566, 348] on p "[PERSON_NAME]" at bounding box center [587, 347] width 83 height 15
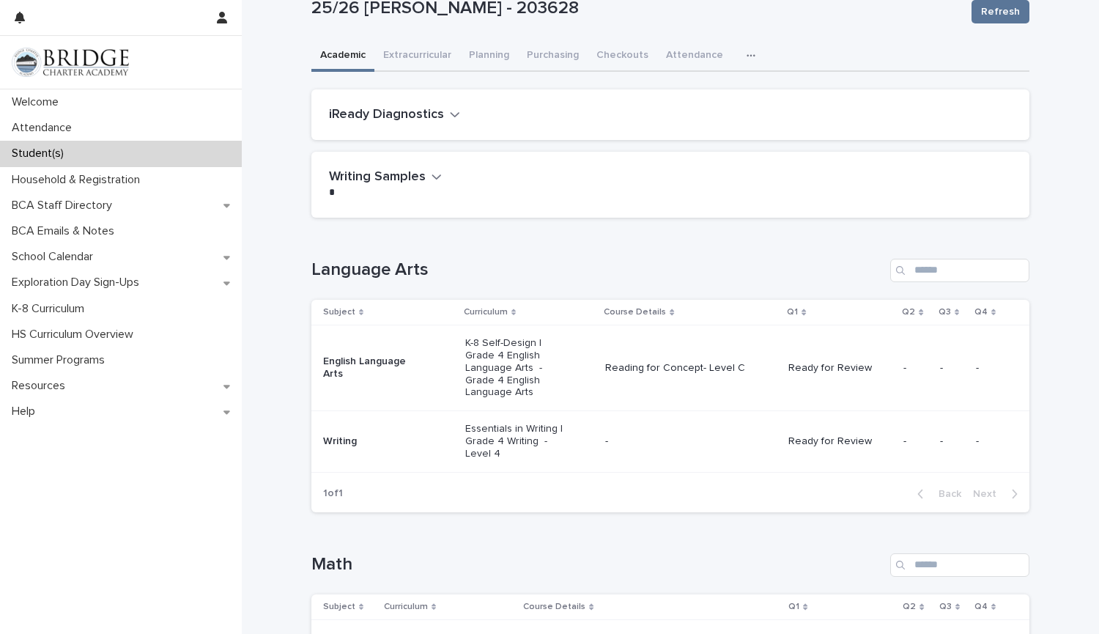
scroll to position [51, 0]
